Goal: Navigation & Orientation: Understand site structure

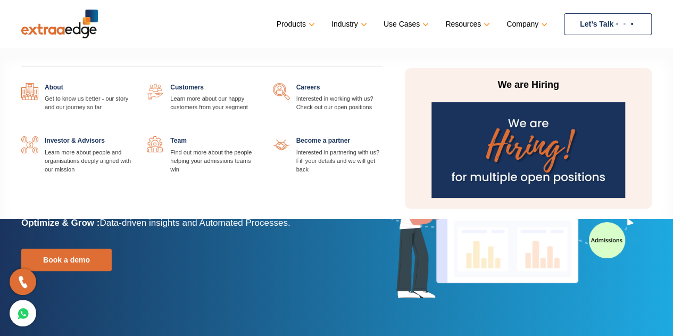
click at [535, 23] on link "Company" at bounding box center [526, 23] width 39 height 15
click at [542, 20] on link "Company" at bounding box center [526, 23] width 39 height 15
